Goal: Navigation & Orientation: Find specific page/section

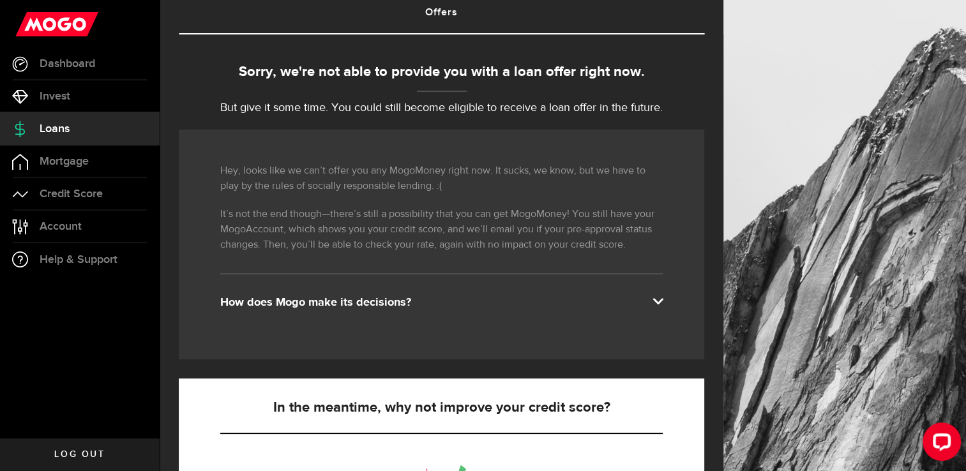
scroll to position [255, 0]
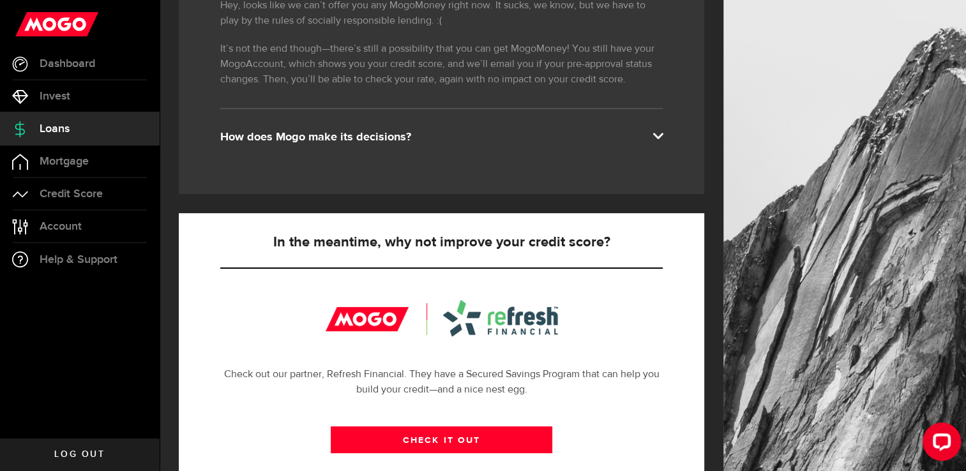
click at [373, 139] on div "How does Mogo make its decisions?" at bounding box center [441, 137] width 442 height 15
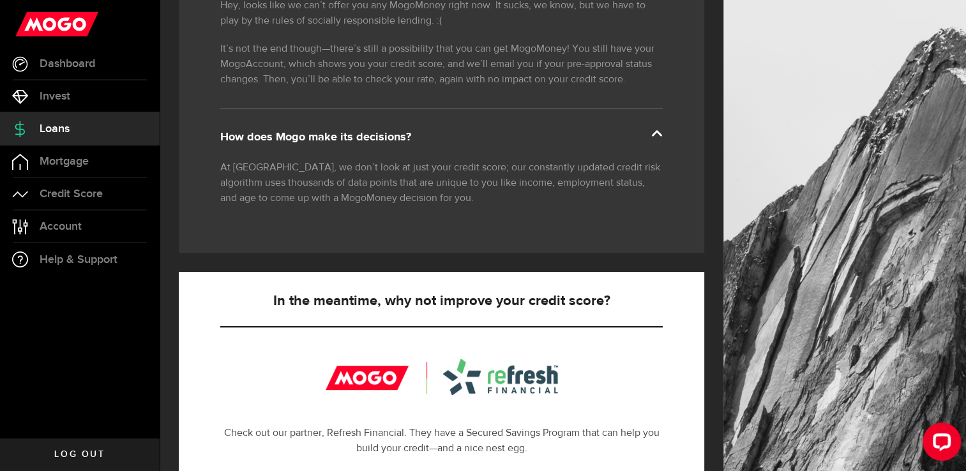
click at [373, 139] on div "How does Mogo make its decisions?" at bounding box center [441, 137] width 442 height 15
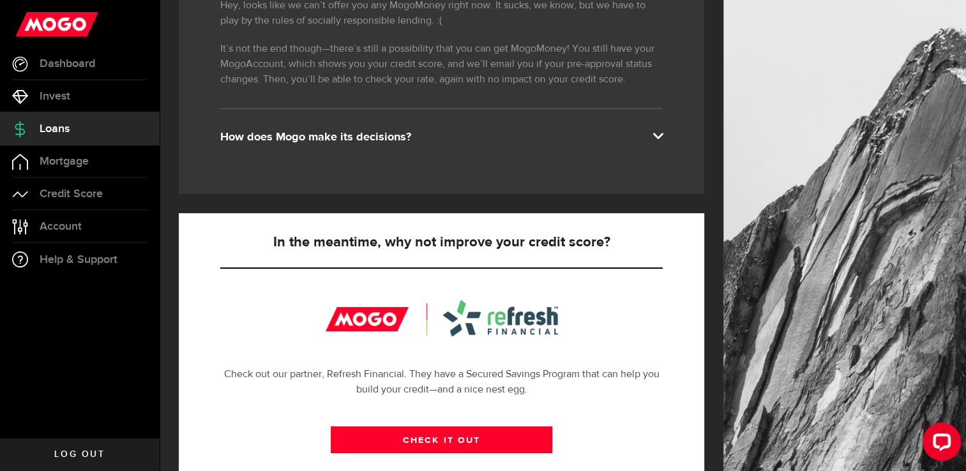
click at [373, 139] on div "How does Mogo make its decisions?" at bounding box center [441, 137] width 442 height 15
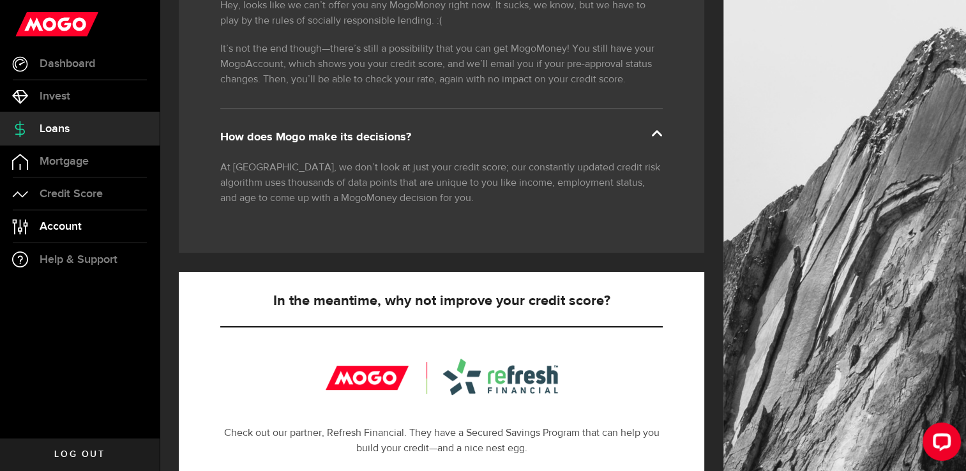
click at [59, 223] on span "Account" at bounding box center [61, 226] width 42 height 11
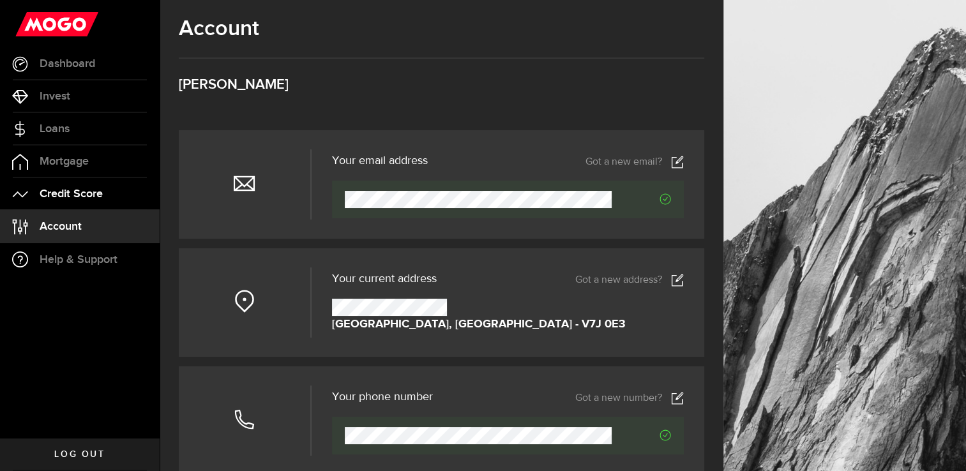
click at [74, 198] on span "Credit Score" at bounding box center [71, 193] width 63 height 11
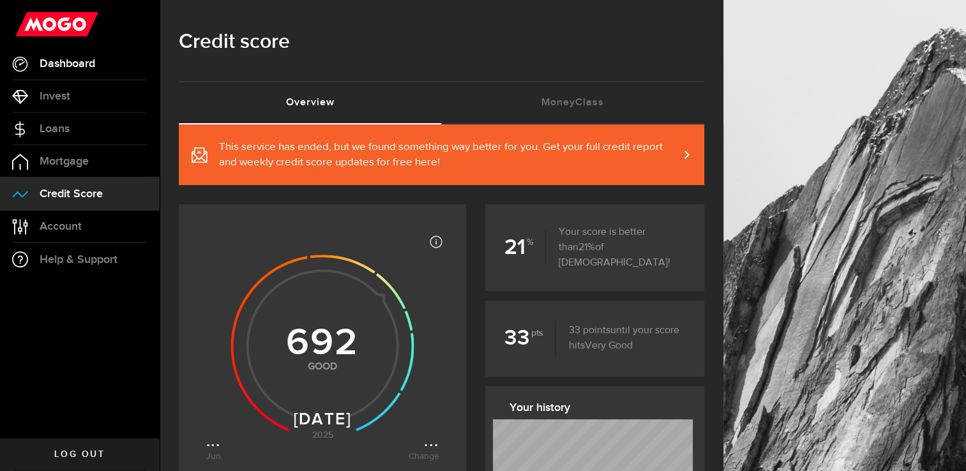
click at [88, 58] on span "Dashboard" at bounding box center [68, 63] width 56 height 11
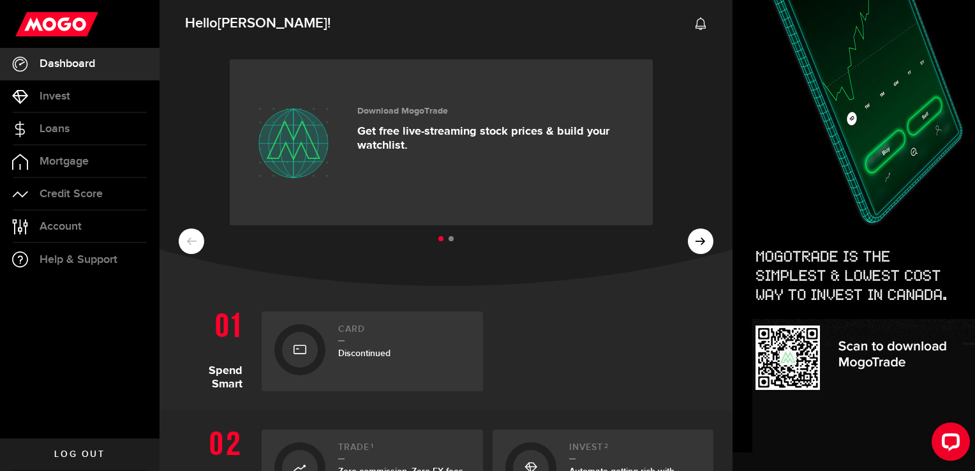
click at [694, 245] on ul at bounding box center [446, 239] width 535 height 17
click at [694, 239] on ul at bounding box center [446, 239] width 535 height 17
click at [188, 242] on ul at bounding box center [446, 239] width 535 height 17
